Goal: Transaction & Acquisition: Obtain resource

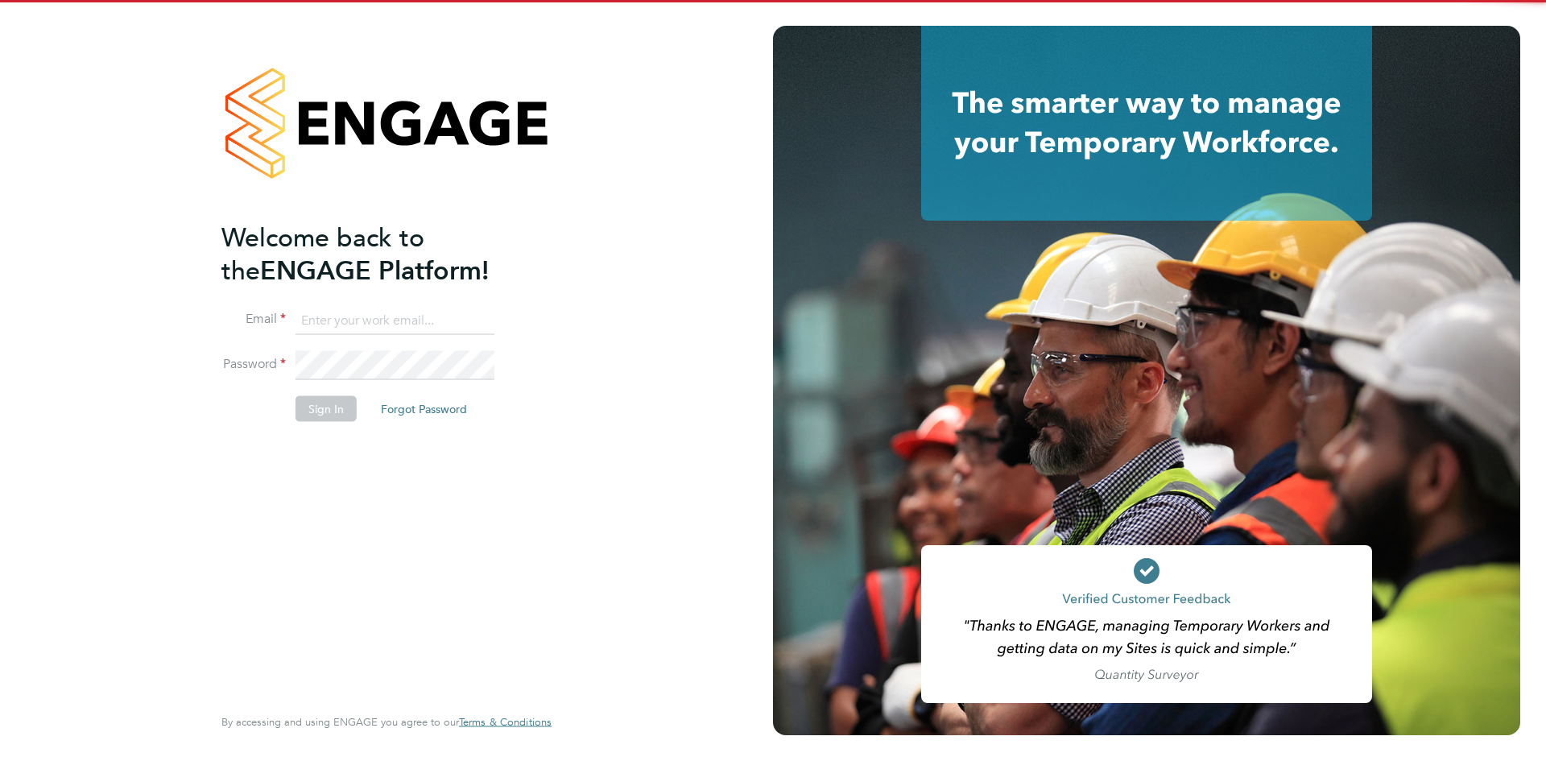
drag, startPoint x: 408, startPoint y: 325, endPoint x: 412, endPoint y: 333, distance: 9.4
click at [408, 325] on input at bounding box center [395, 320] width 199 height 29
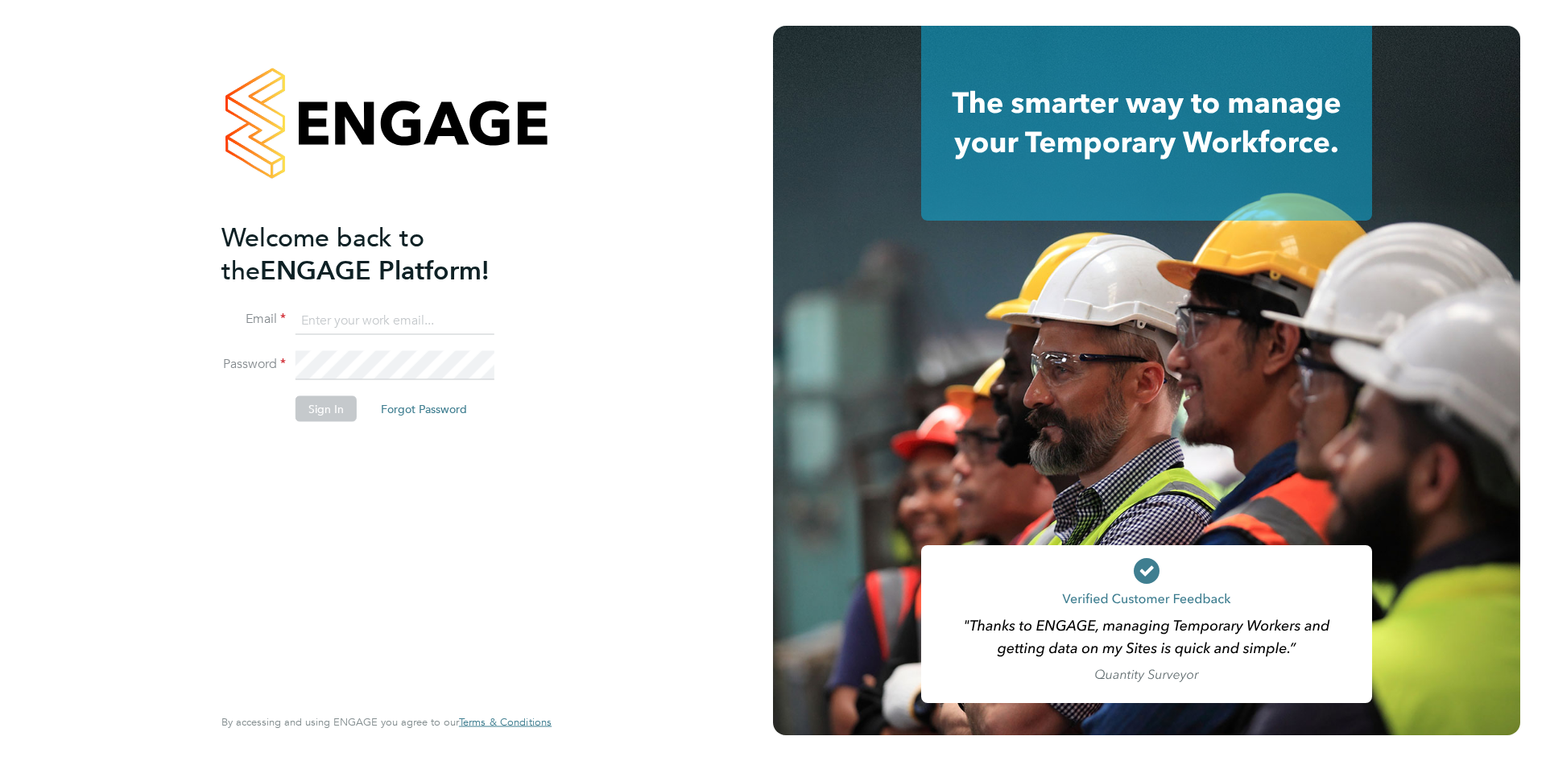
type input "[EMAIL_ADDRESS][DOMAIN_NAME]"
click at [329, 409] on button "Sign In" at bounding box center [326, 408] width 61 height 26
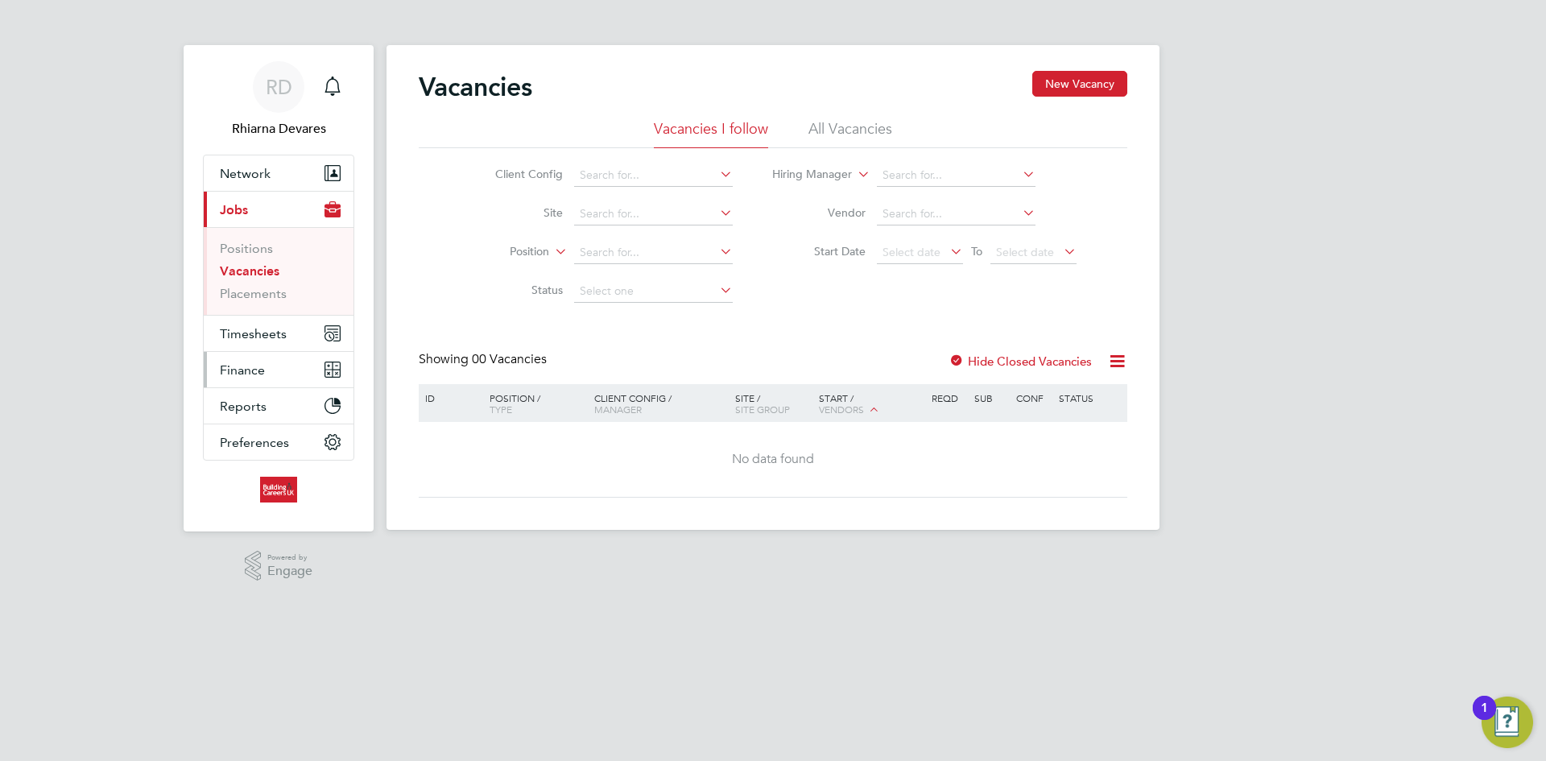
click at [243, 363] on span "Finance" at bounding box center [242, 369] width 45 height 15
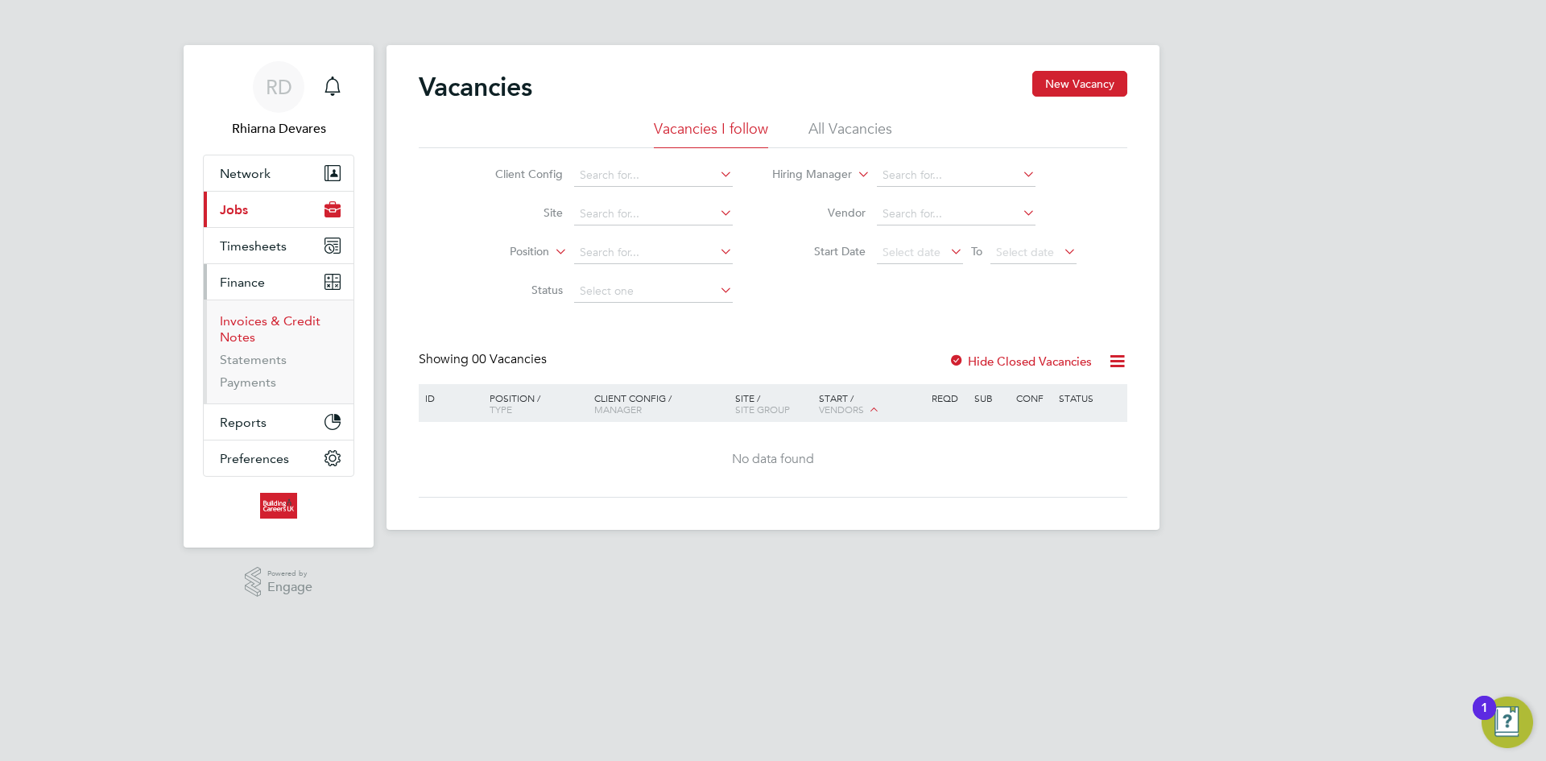
click at [246, 321] on link "Invoices & Credit Notes" at bounding box center [270, 328] width 101 height 31
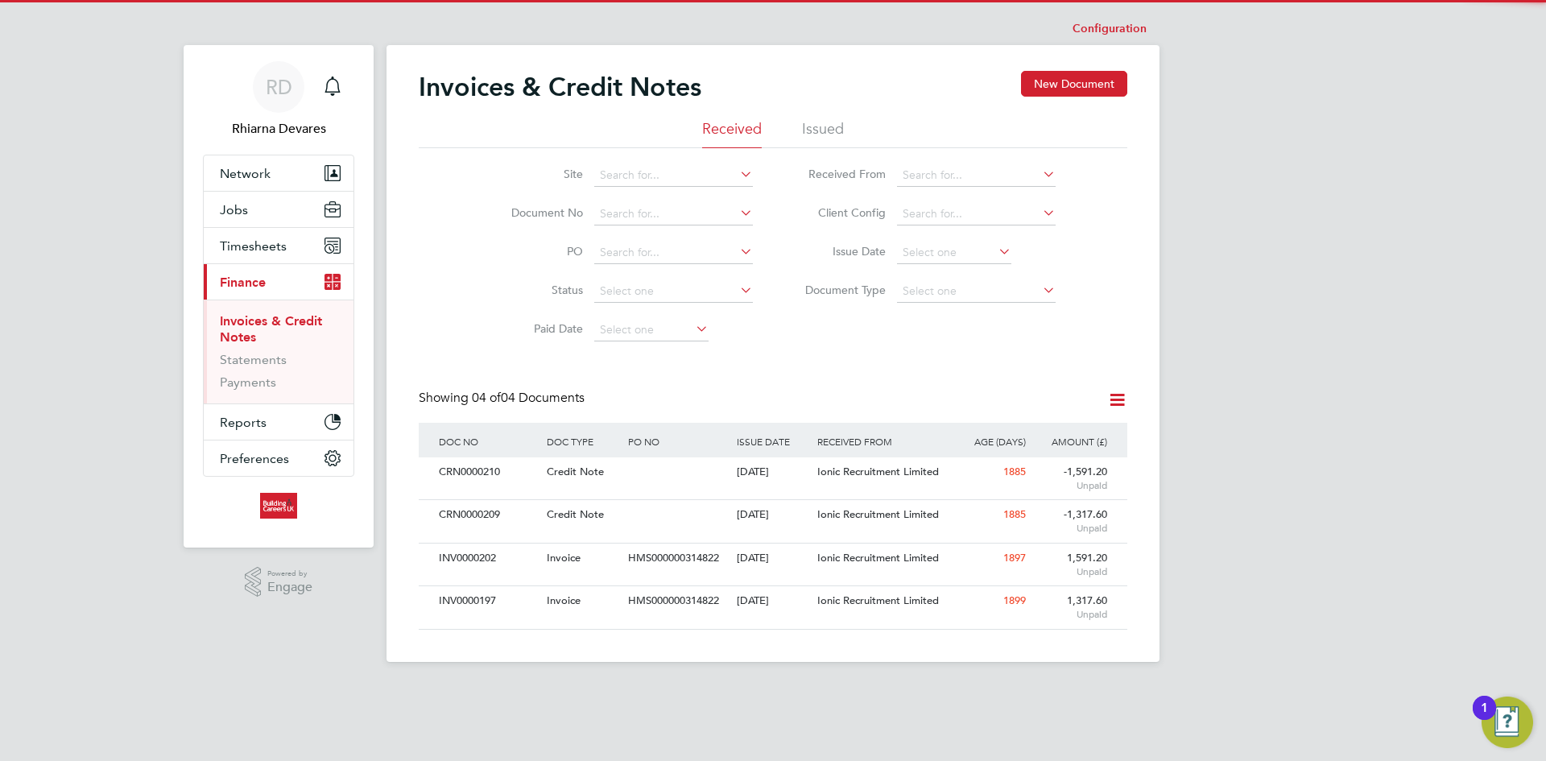
click at [807, 130] on li "Issued" at bounding box center [823, 133] width 42 height 29
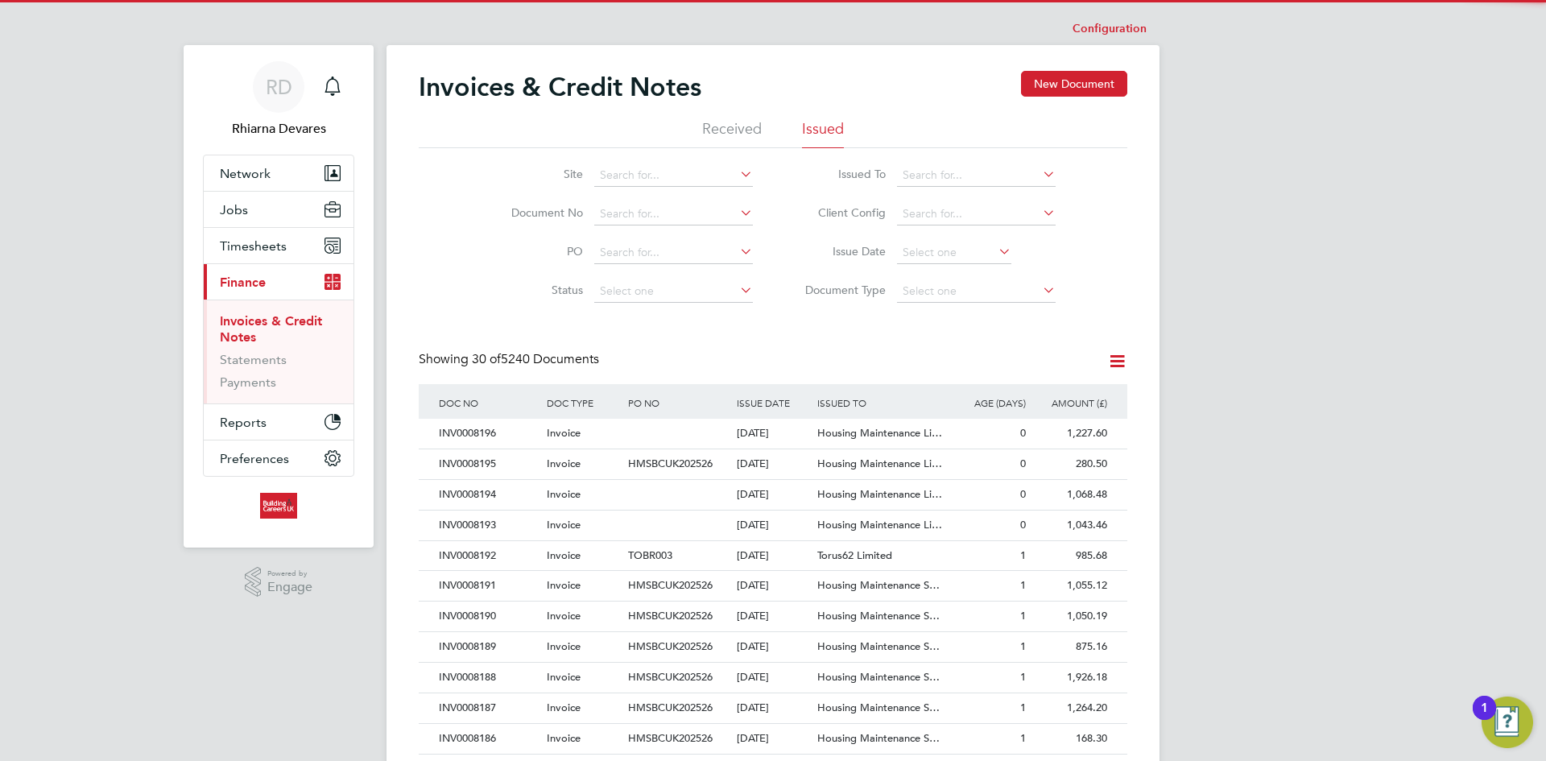
scroll to position [31, 110]
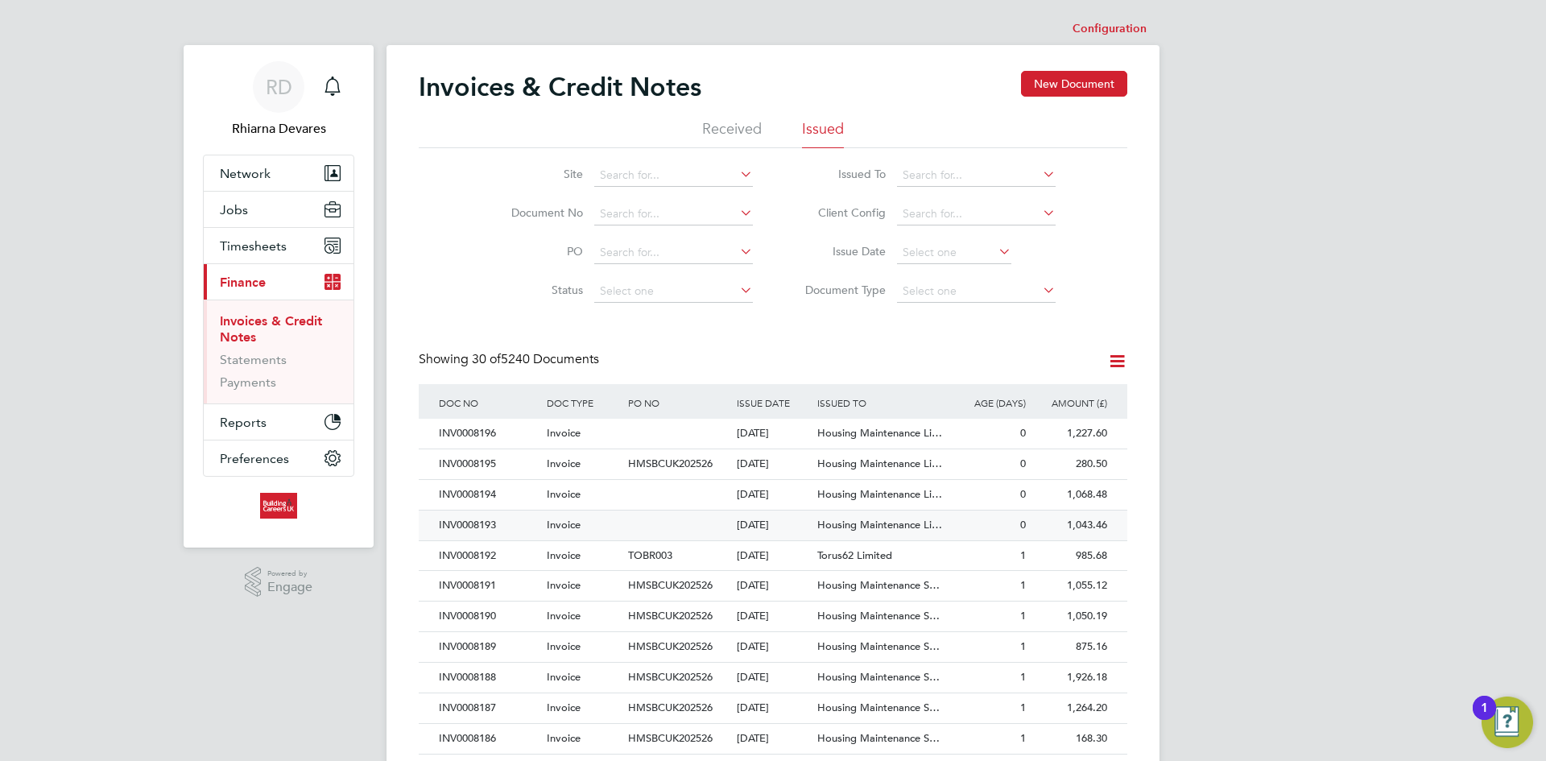
click at [764, 525] on div "25 Sep 2025" at bounding box center [773, 526] width 81 height 30
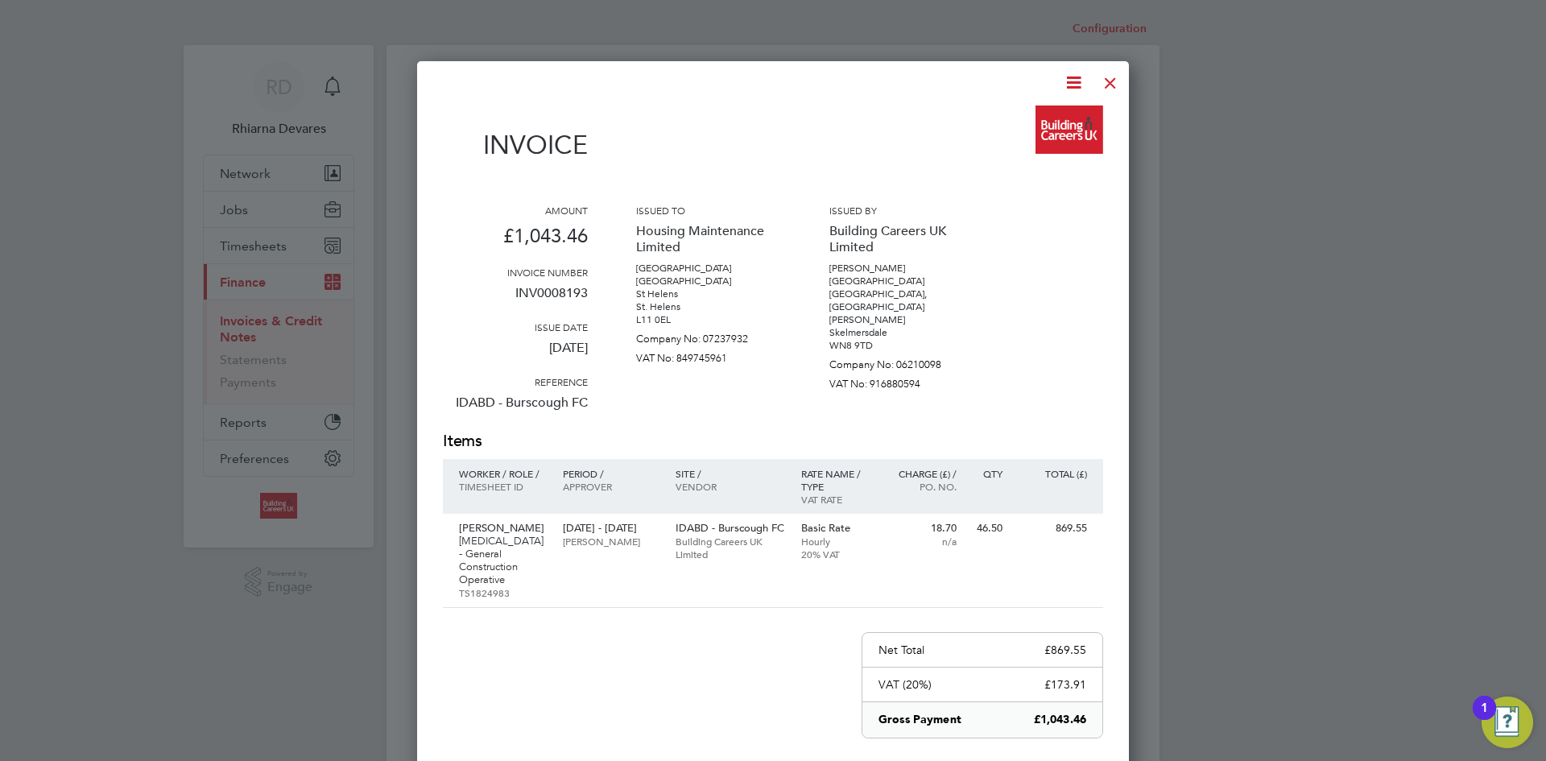
click at [1080, 78] on icon at bounding box center [1074, 82] width 20 height 20
click at [1035, 113] on li "Download Invoice" at bounding box center [1025, 121] width 111 height 23
drag, startPoint x: 1107, startPoint y: 78, endPoint x: 1007, endPoint y: 169, distance: 135.1
click at [1107, 78] on div at bounding box center [1110, 78] width 29 height 29
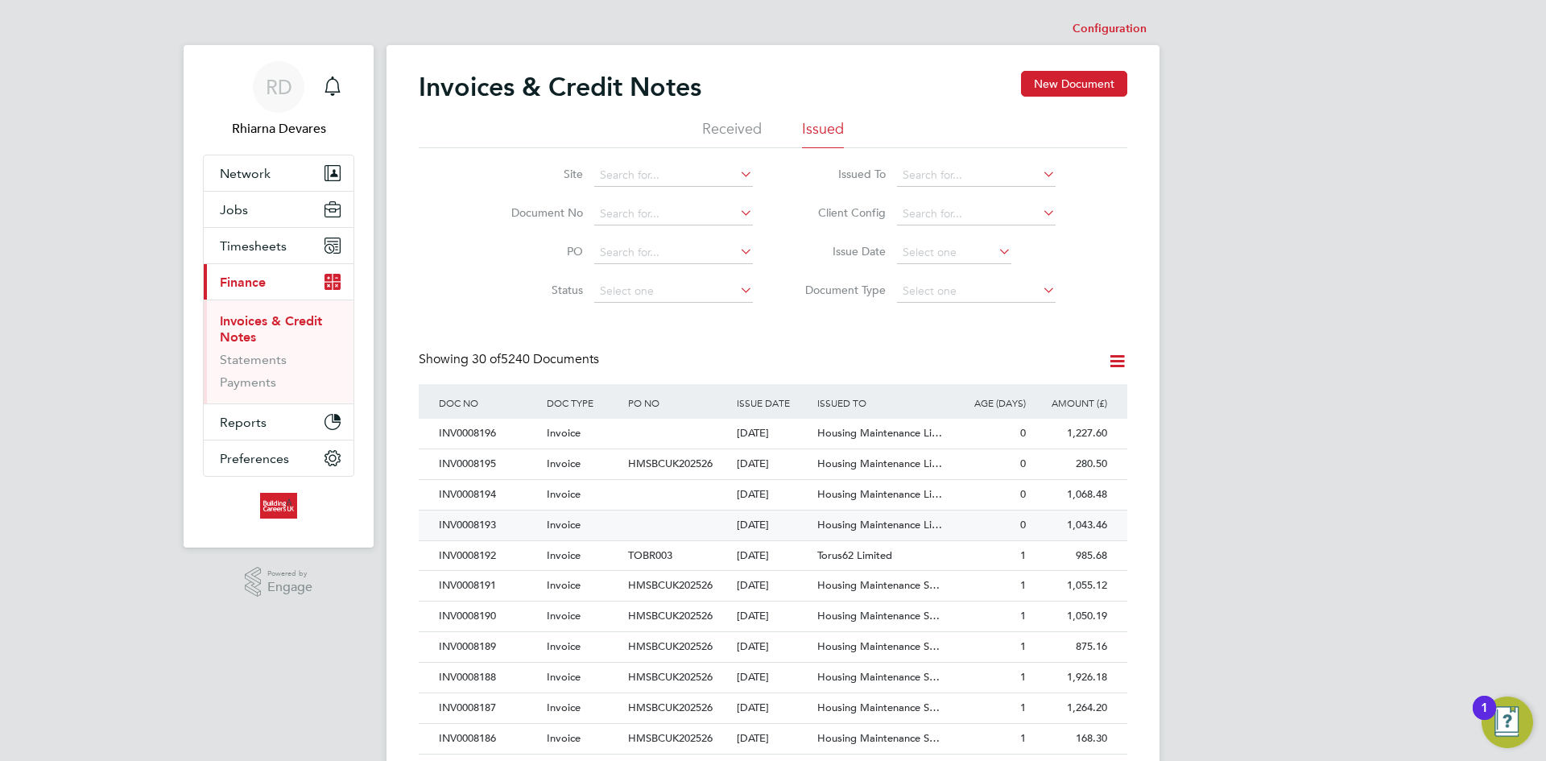
drag, startPoint x: 525, startPoint y: 523, endPoint x: 518, endPoint y: 519, distance: 8.7
click at [525, 523] on div "INV0008193" at bounding box center [489, 526] width 108 height 30
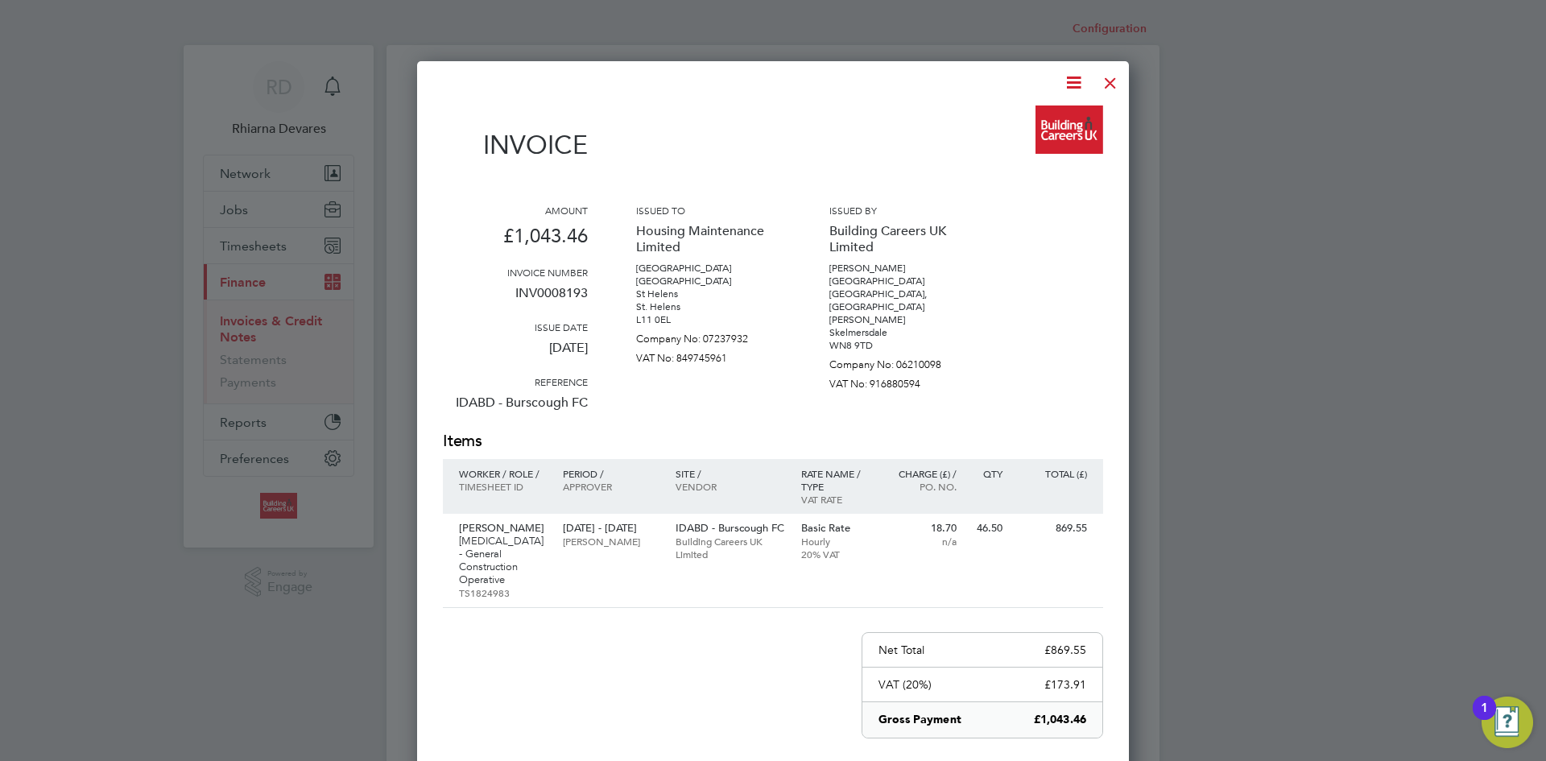
click at [1113, 77] on div at bounding box center [1110, 78] width 29 height 29
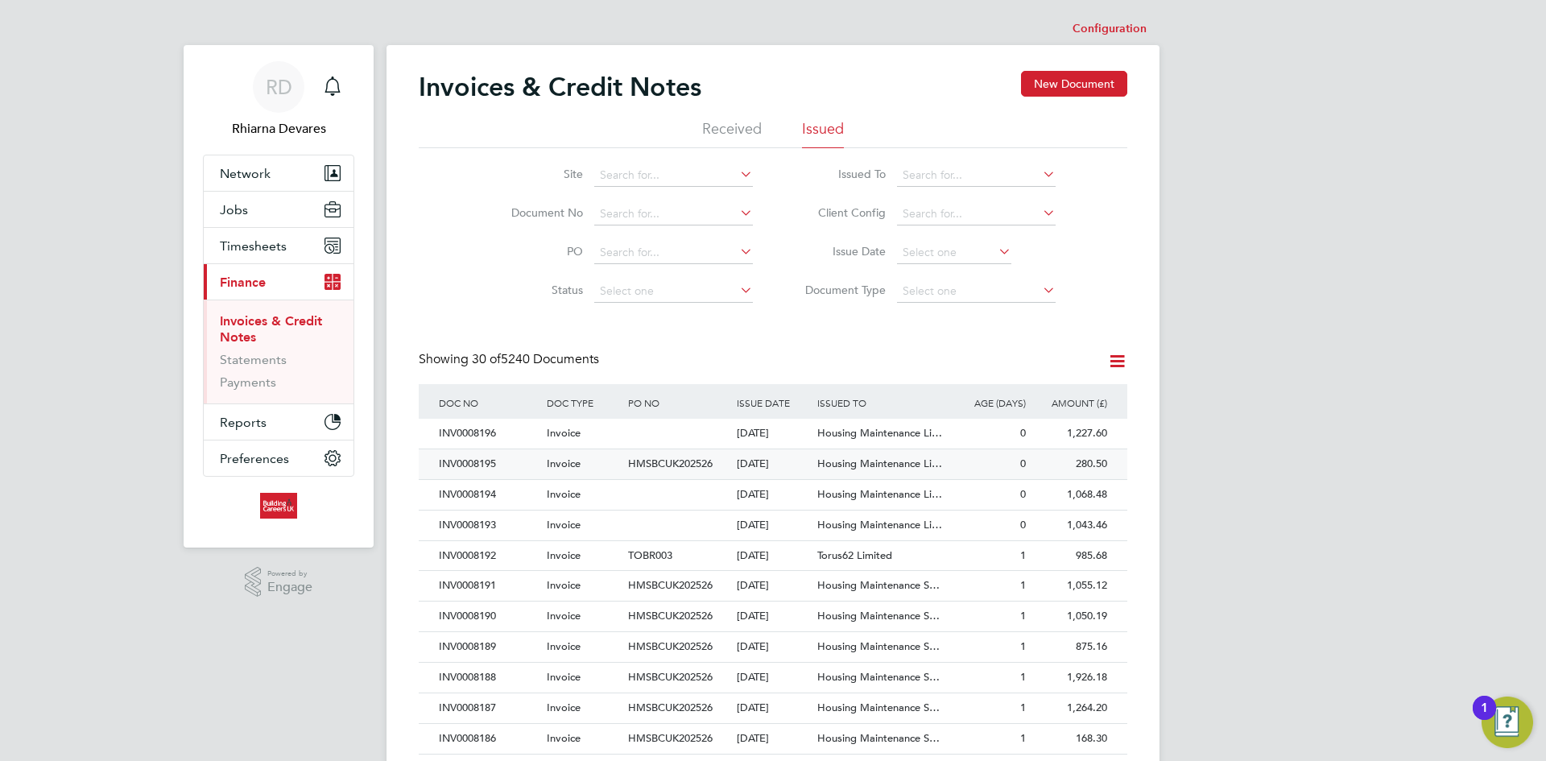
drag, startPoint x: 503, startPoint y: 490, endPoint x: 690, endPoint y: 453, distance: 190.5
click at [503, 490] on div "INV0008194" at bounding box center [489, 495] width 108 height 30
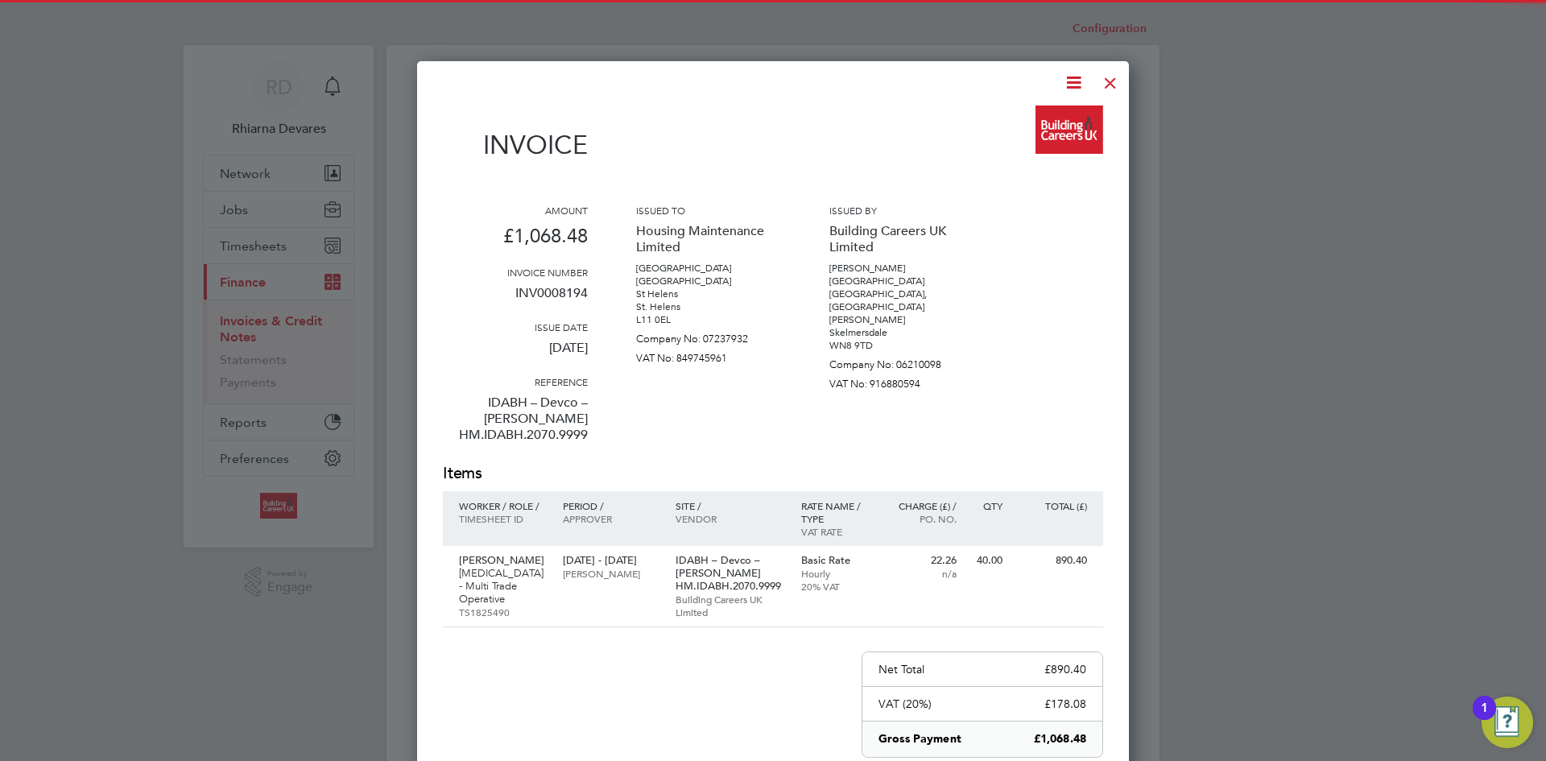
click at [1076, 85] on icon at bounding box center [1074, 82] width 20 height 20
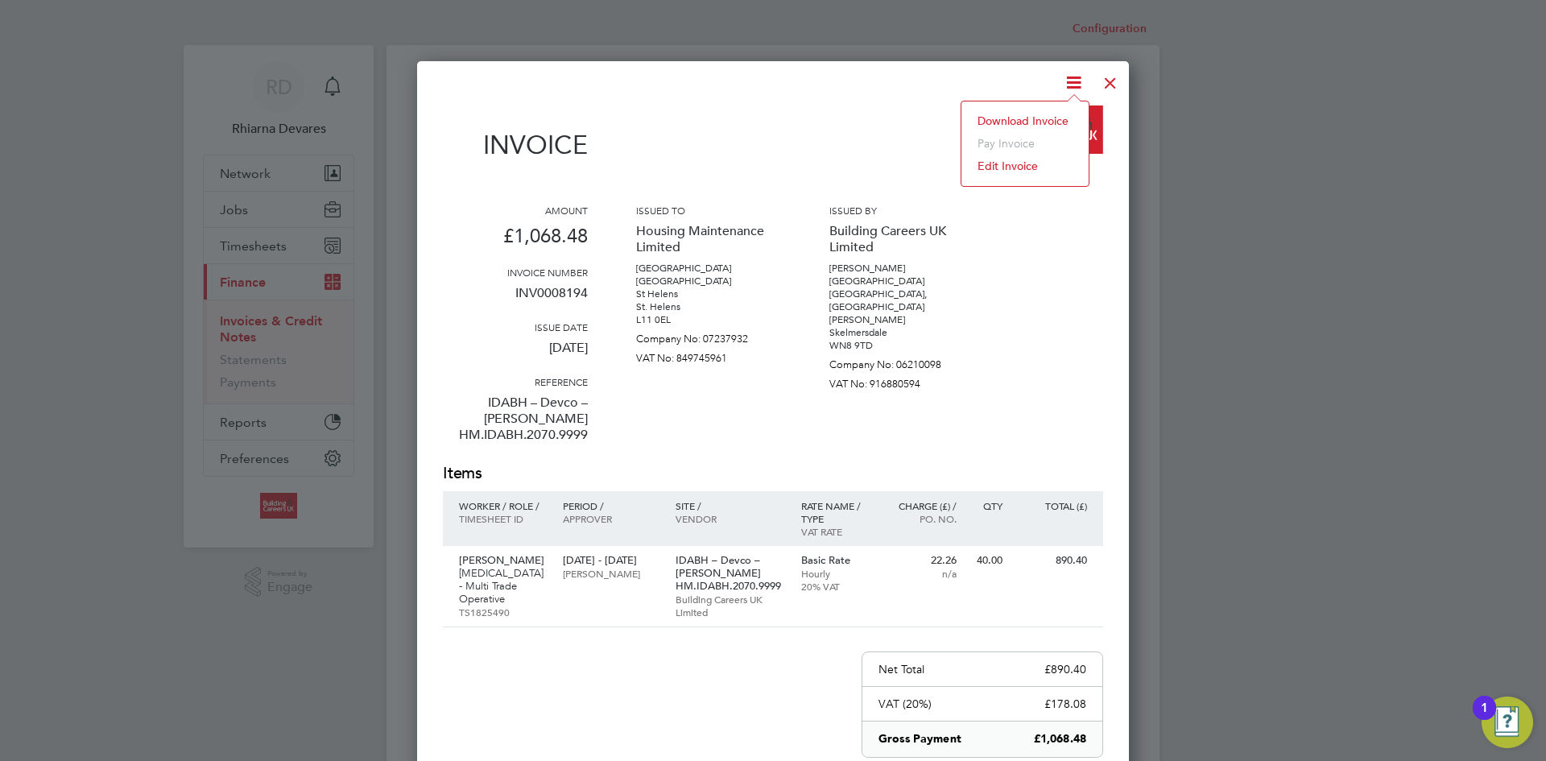
drag, startPoint x: 1043, startPoint y: 111, endPoint x: 1086, endPoint y: 97, distance: 45.6
click at [1044, 111] on li "Download Invoice" at bounding box center [1025, 121] width 111 height 23
click at [1115, 83] on div at bounding box center [1110, 78] width 29 height 29
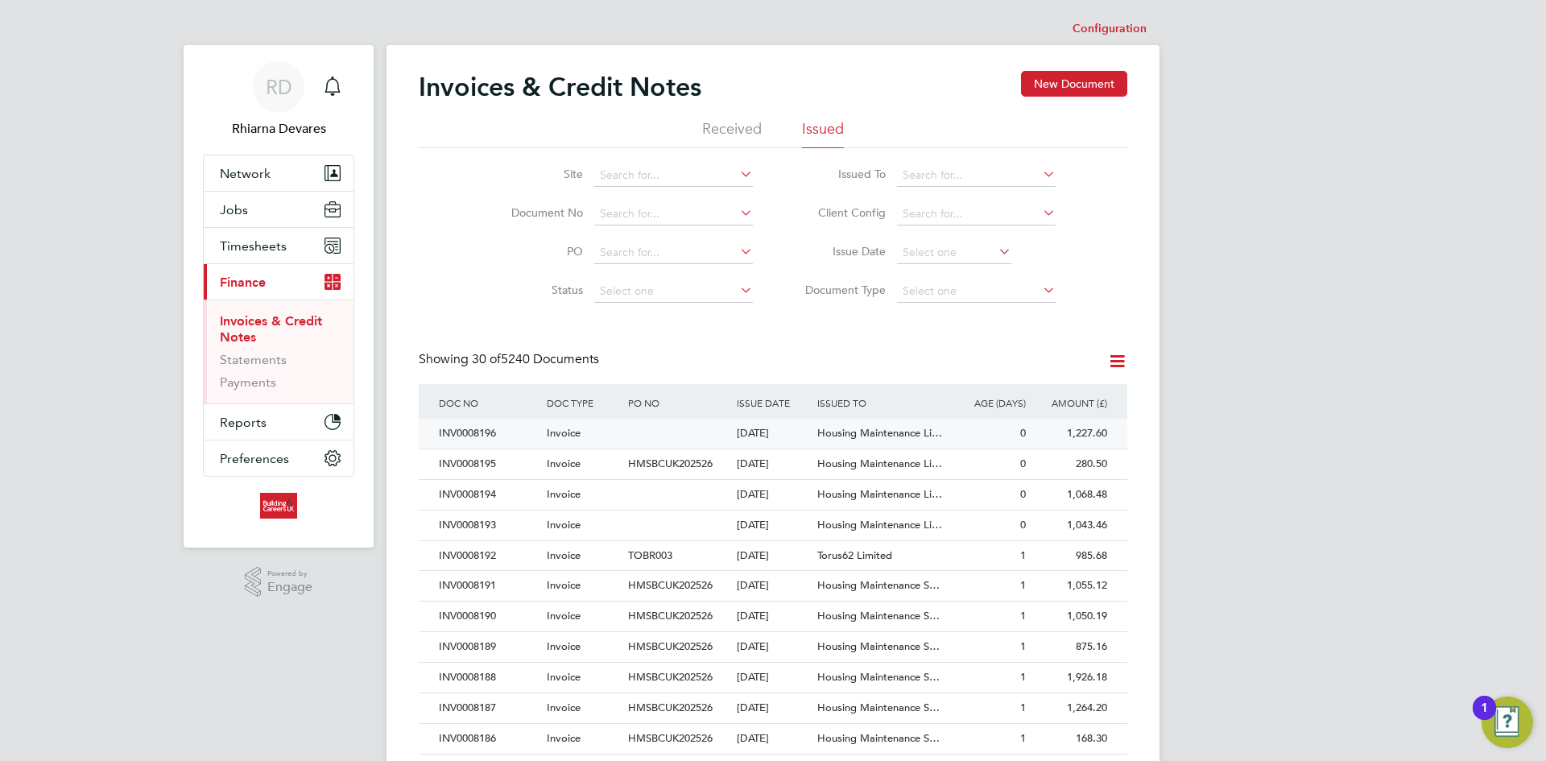
drag, startPoint x: 523, startPoint y: 462, endPoint x: 701, endPoint y: 445, distance: 179.7
click at [523, 462] on div "INV0008195" at bounding box center [489, 464] width 108 height 30
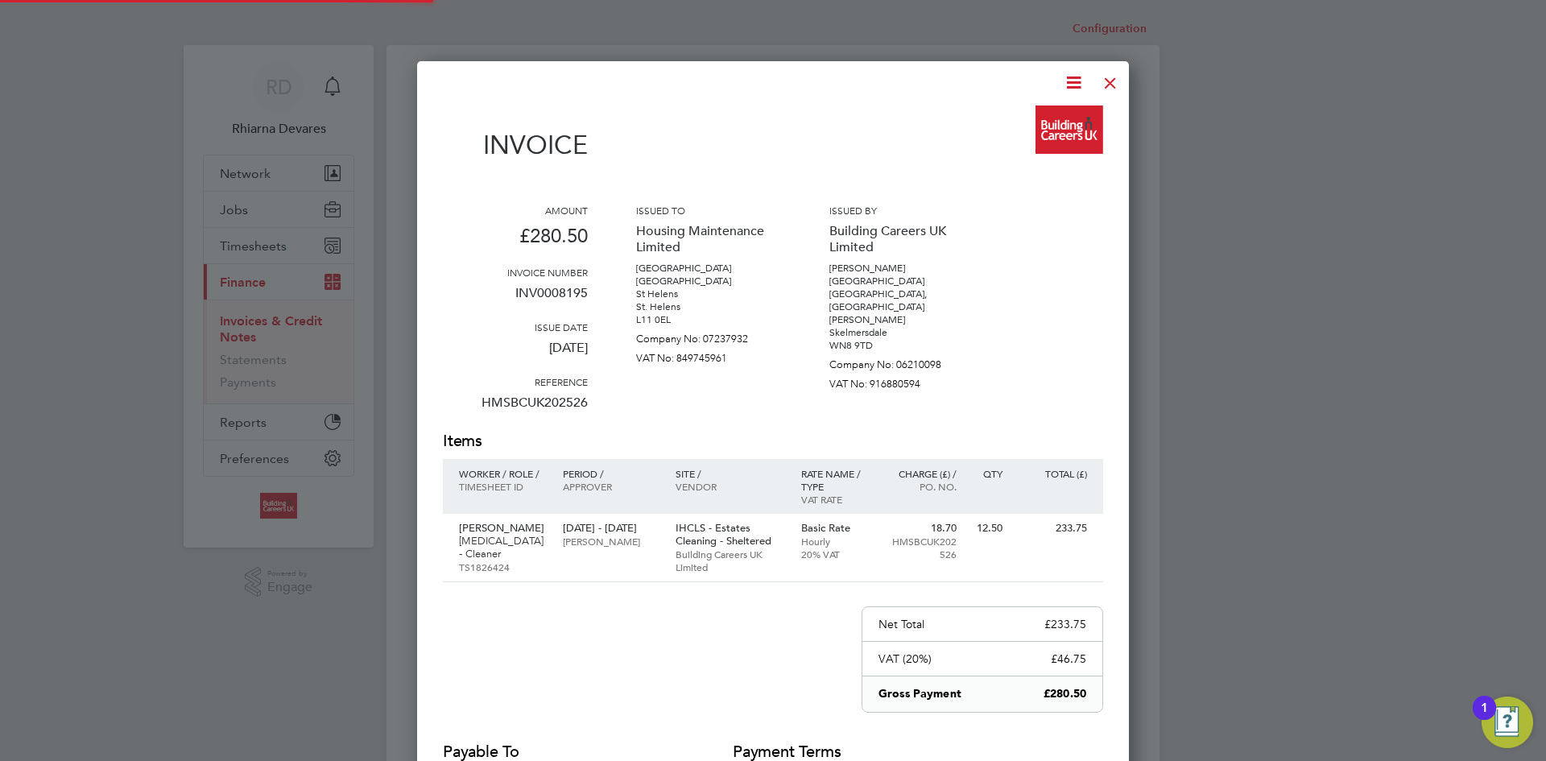
click at [1070, 84] on icon at bounding box center [1074, 82] width 20 height 20
click at [1036, 120] on li "Download Invoice" at bounding box center [1025, 121] width 111 height 23
click at [1108, 85] on div at bounding box center [1110, 78] width 29 height 29
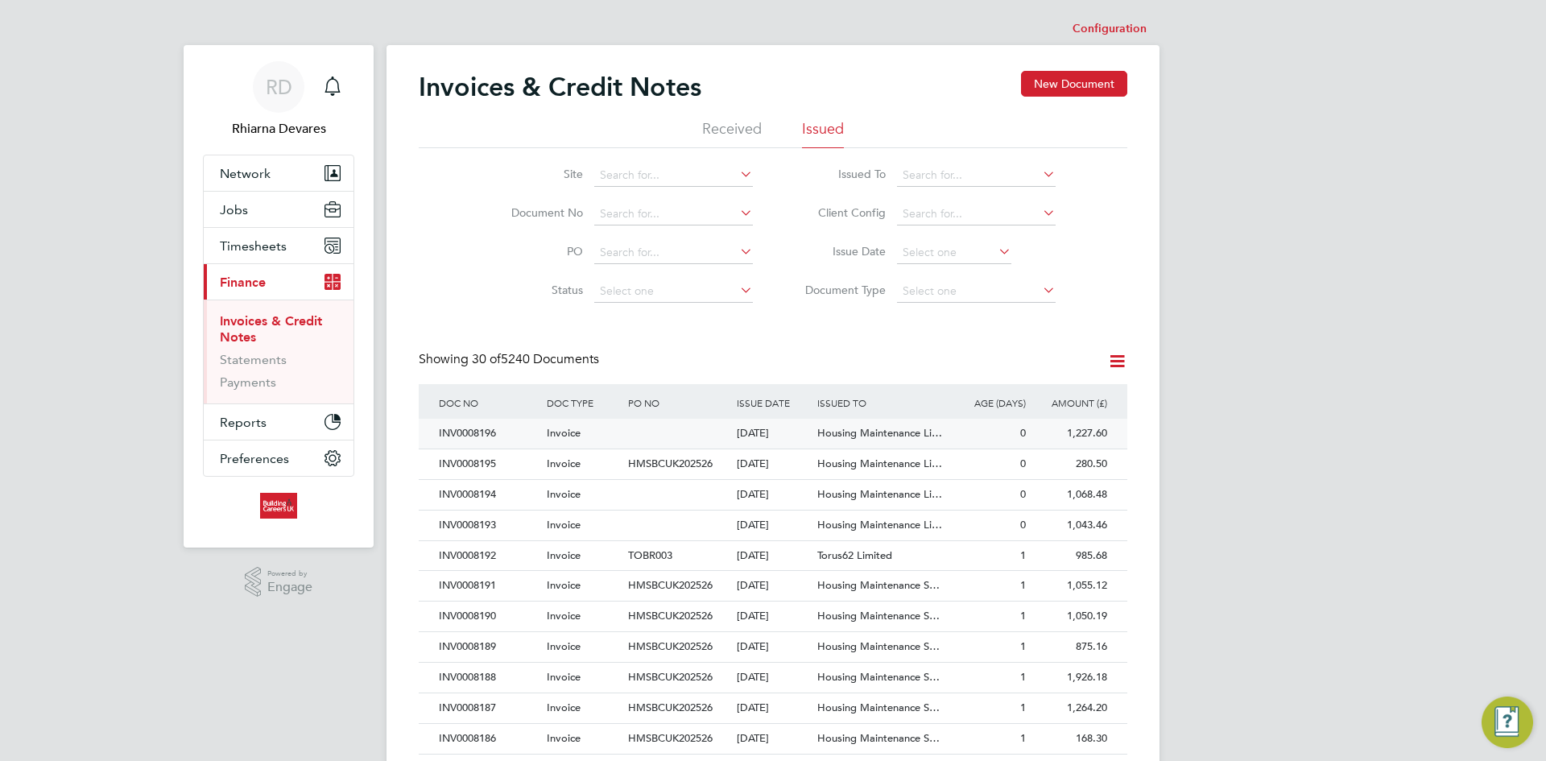
click at [521, 431] on div "INV0008196" at bounding box center [489, 434] width 108 height 30
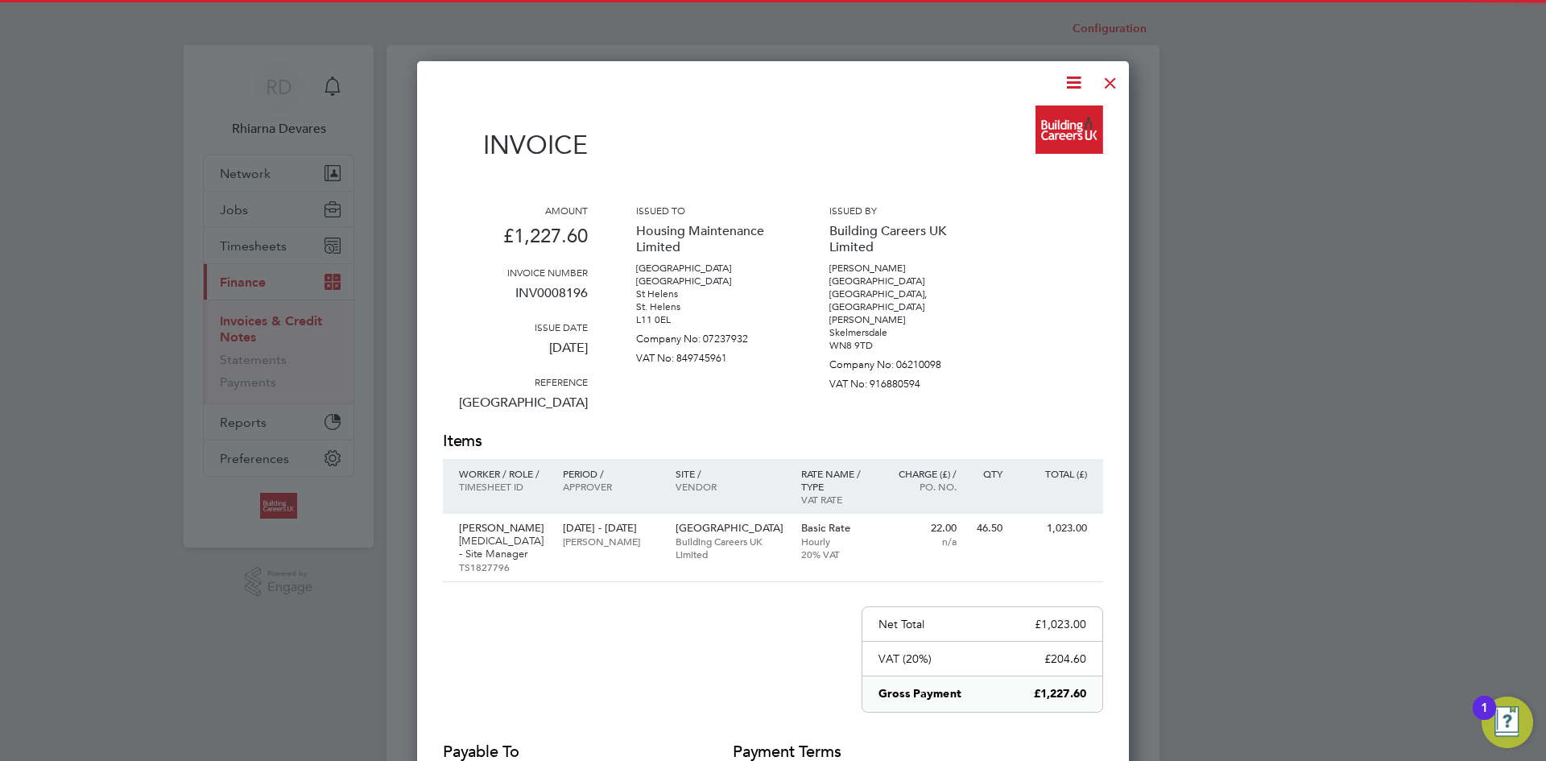
click at [1074, 79] on icon at bounding box center [1074, 82] width 20 height 20
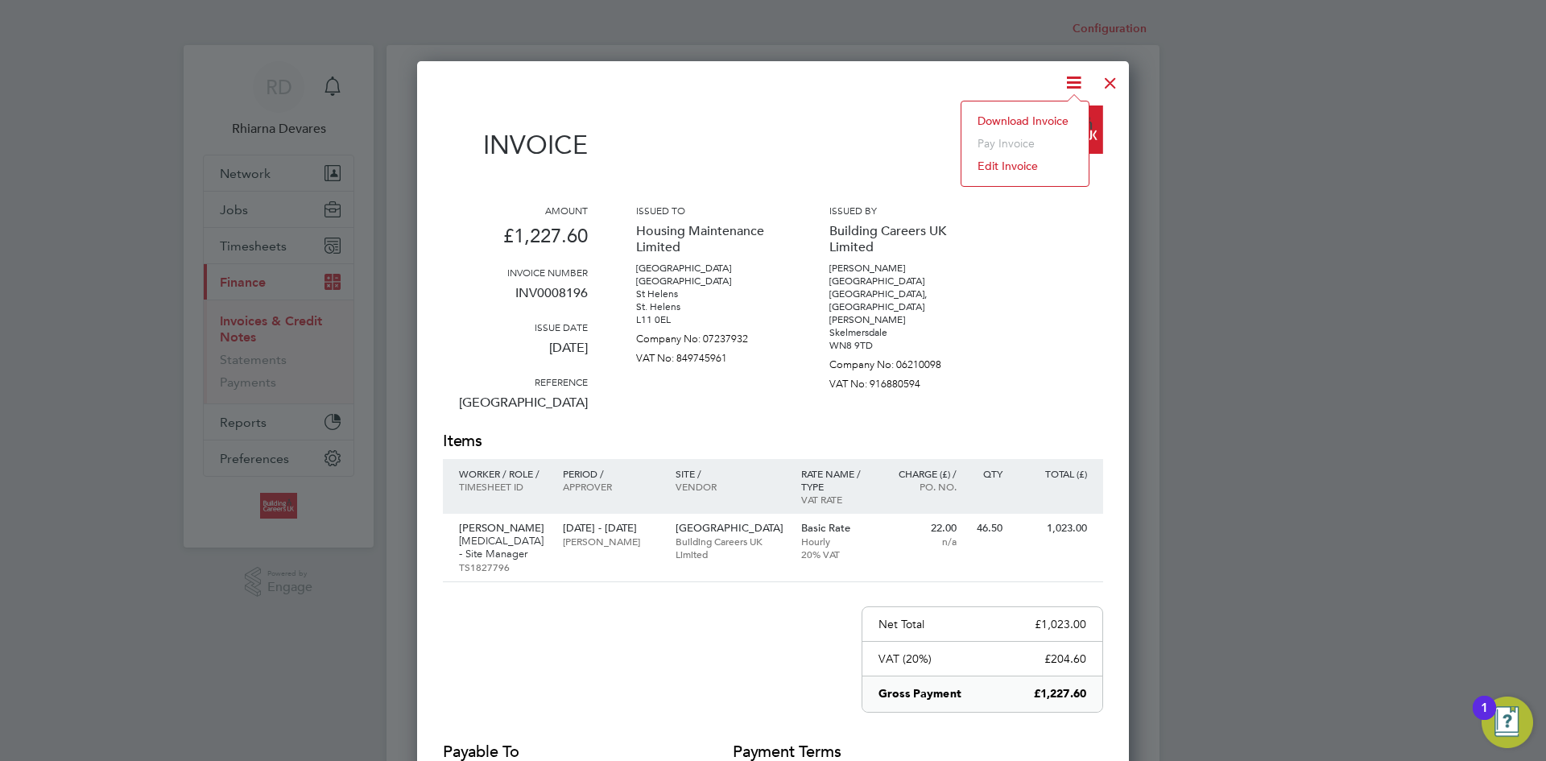
click at [1036, 119] on li "Download Invoice" at bounding box center [1025, 121] width 111 height 23
drag, startPoint x: 1109, startPoint y: 79, endPoint x: 1070, endPoint y: 87, distance: 40.3
click at [1109, 79] on div at bounding box center [1110, 78] width 29 height 29
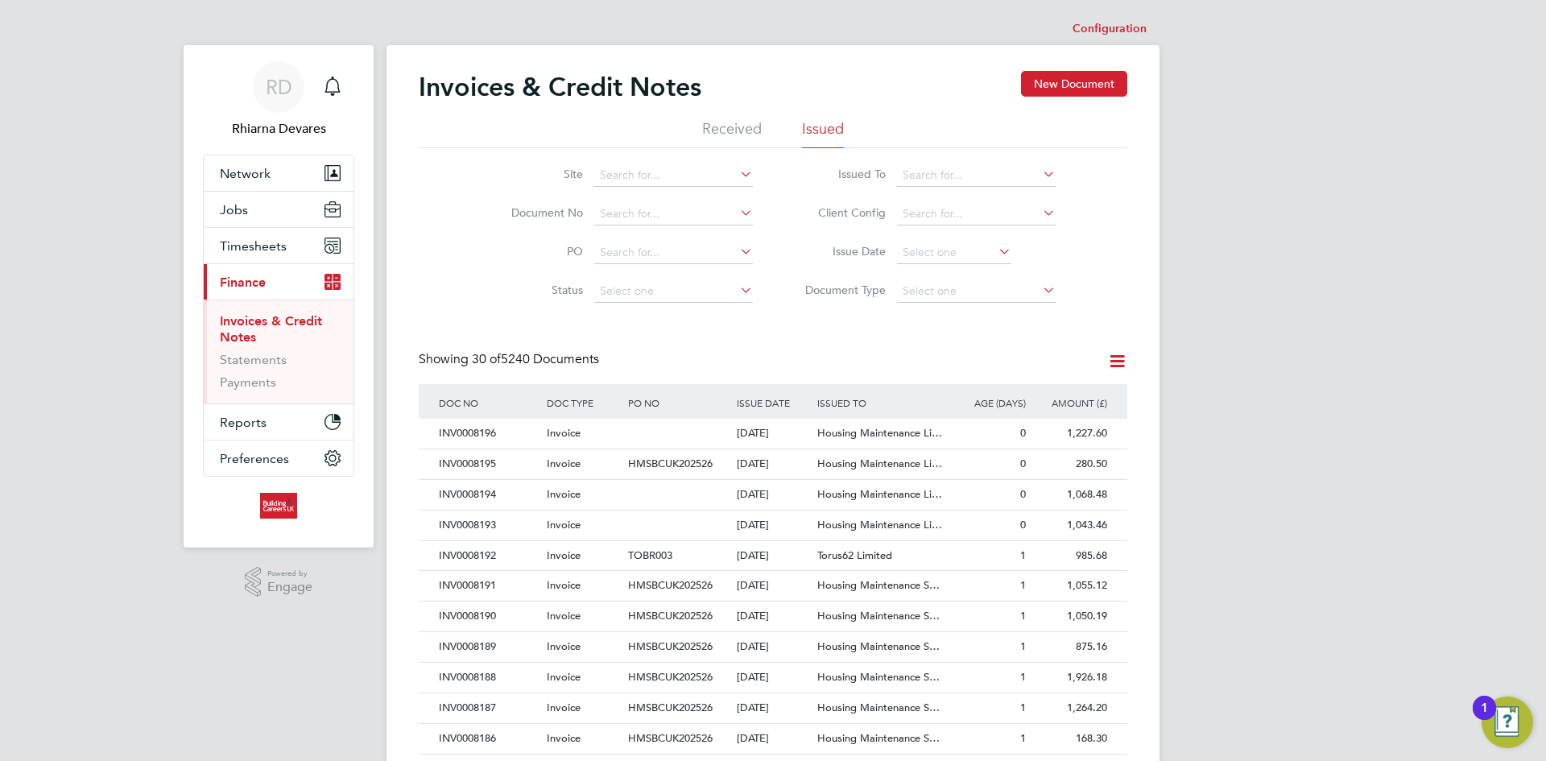
click at [738, 130] on li "Received" at bounding box center [732, 133] width 60 height 29
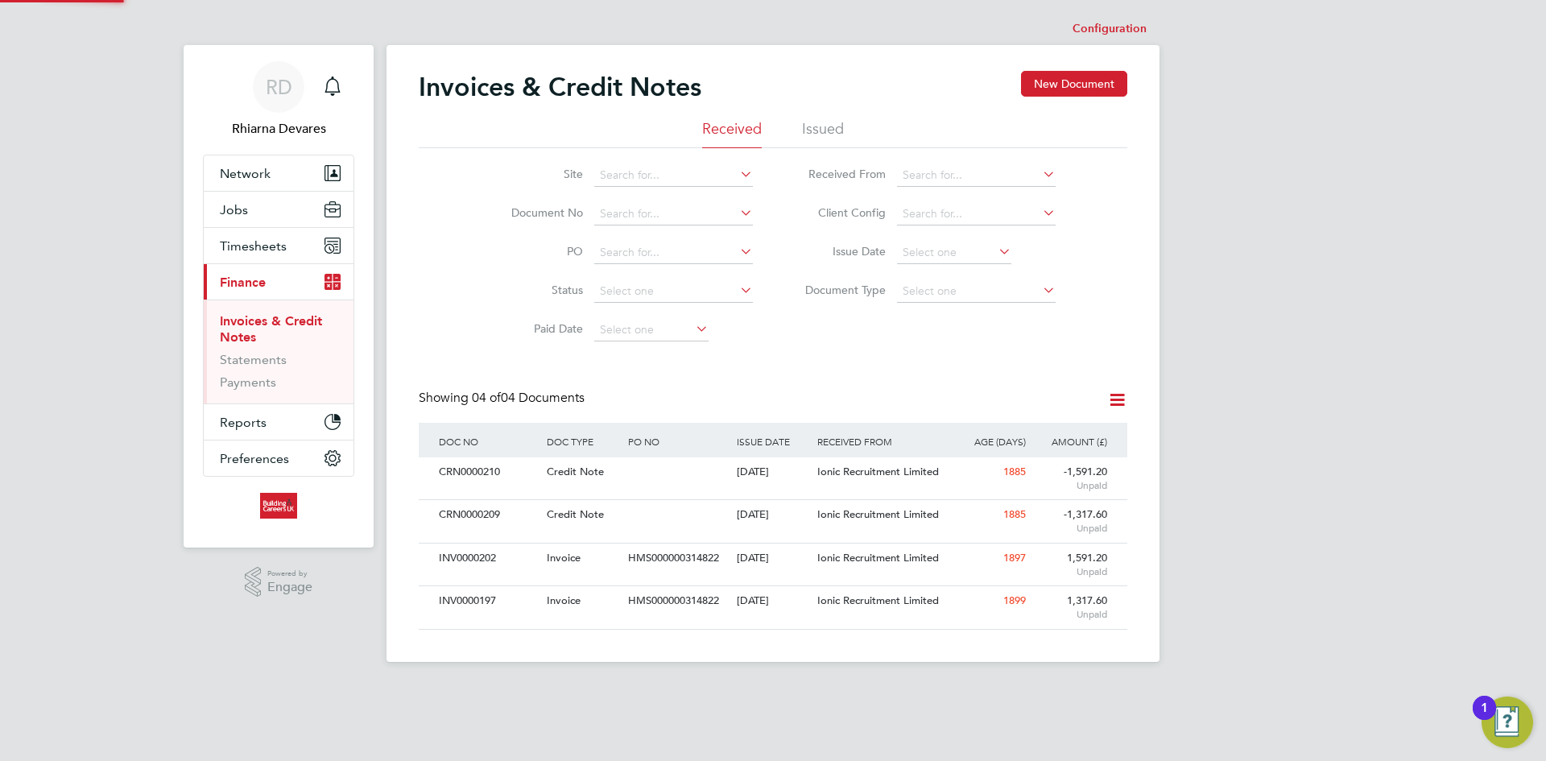
scroll to position [31, 110]
click at [813, 128] on li "Issued" at bounding box center [823, 133] width 42 height 29
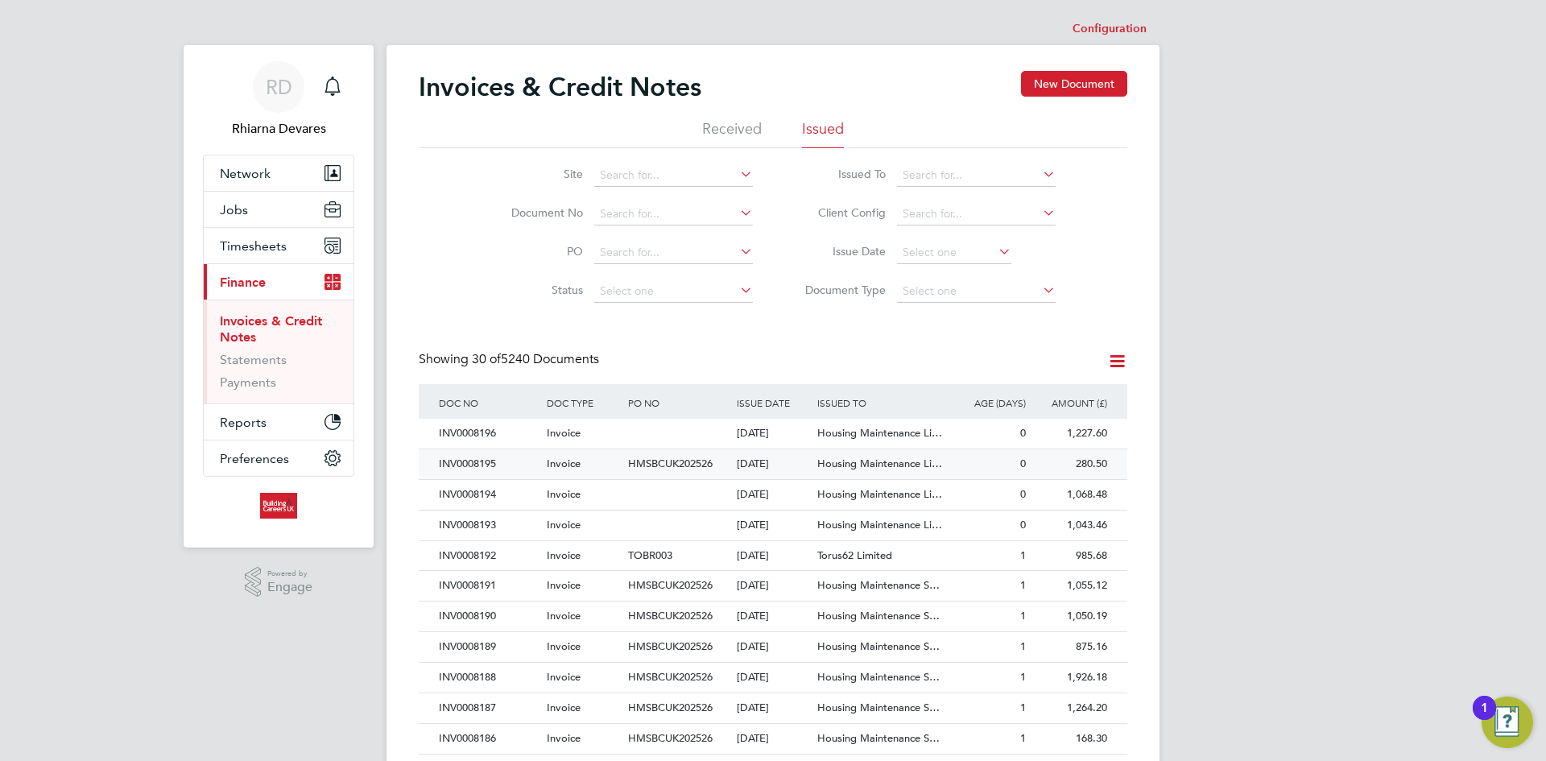
scroll to position [31, 110]
